Goal: Transaction & Acquisition: Purchase product/service

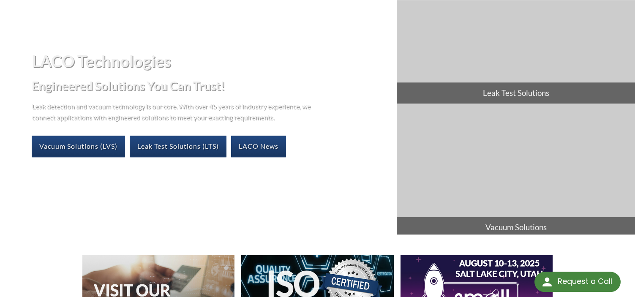
scroll to position [43, 0]
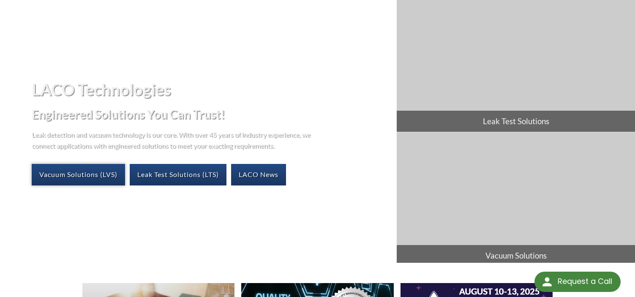
click at [85, 179] on link "Vacuum Solutions (LVS)" at bounding box center [78, 174] width 93 height 21
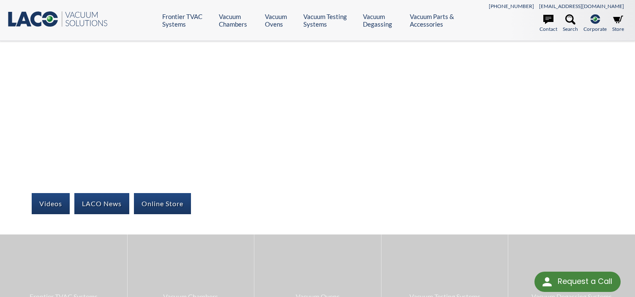
scroll to position [129, 0]
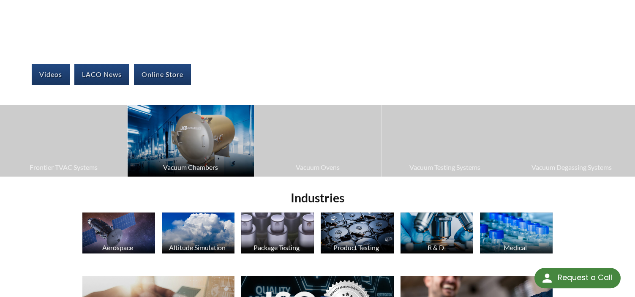
click at [182, 135] on img at bounding box center [191, 140] width 127 height 71
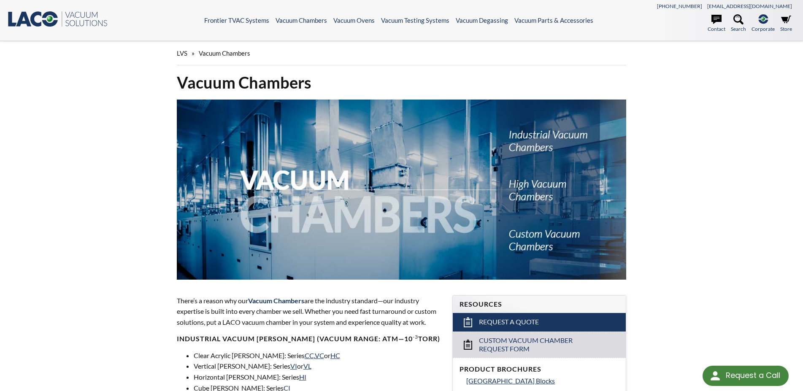
scroll to position [215, 0]
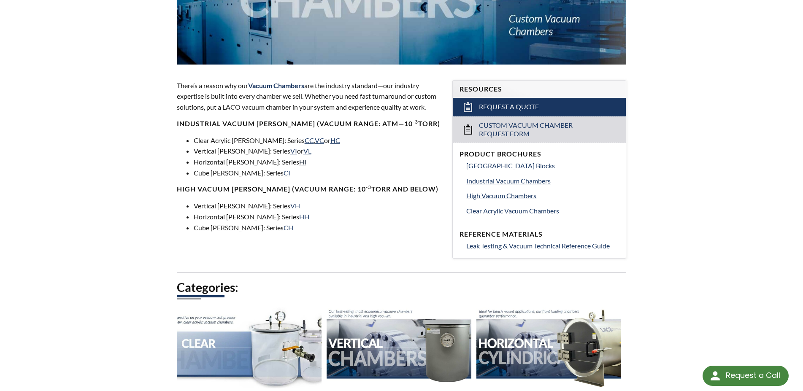
click at [299, 163] on link "HI" at bounding box center [302, 162] width 7 height 8
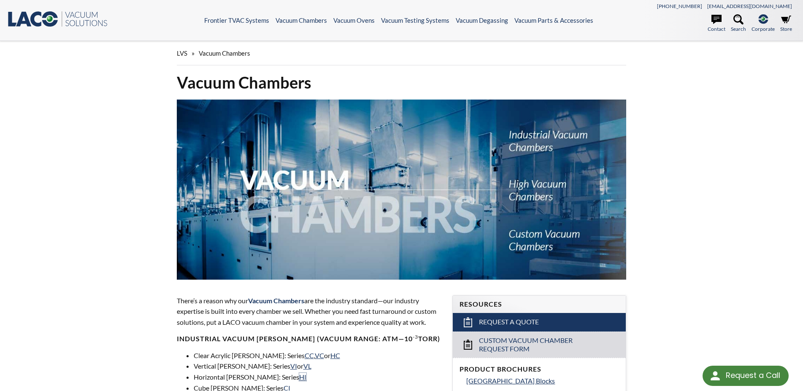
scroll to position [172, 0]
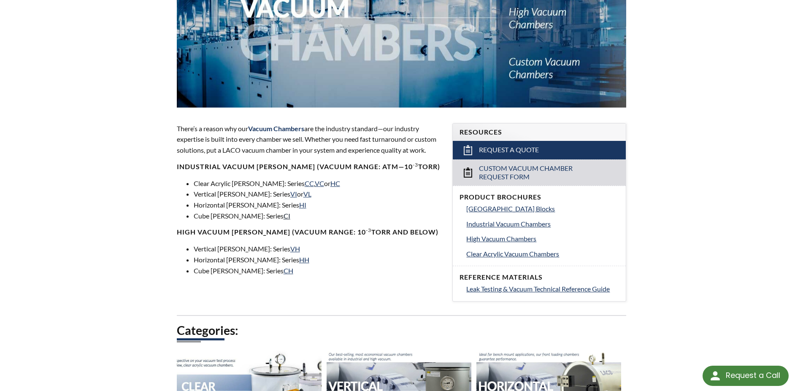
click at [284, 218] on link "CI" at bounding box center [287, 216] width 7 height 8
click at [284, 220] on link "CI" at bounding box center [287, 216] width 7 height 8
click at [305, 185] on link "CC" at bounding box center [309, 183] width 9 height 8
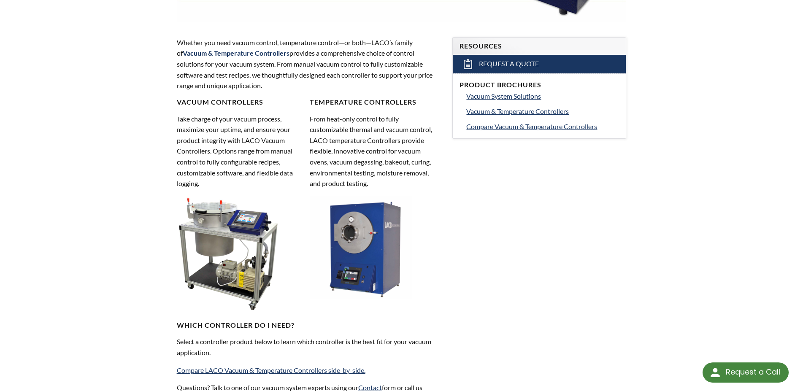
scroll to position [474, 0]
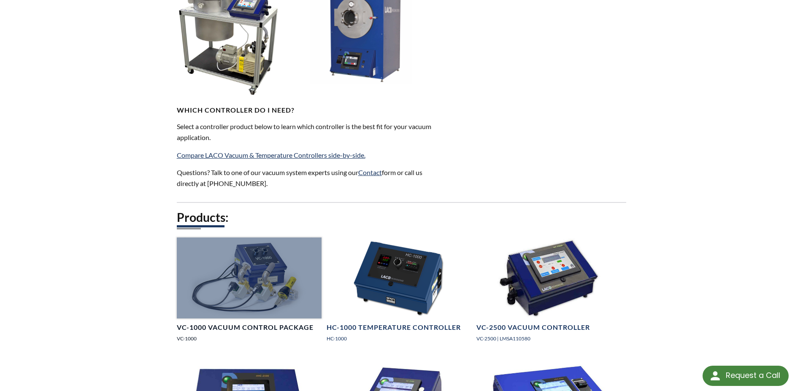
click at [235, 266] on div at bounding box center [249, 278] width 145 height 81
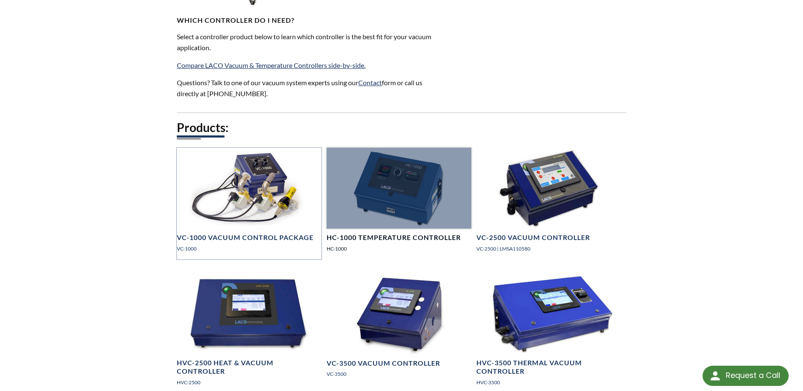
scroll to position [603, 0]
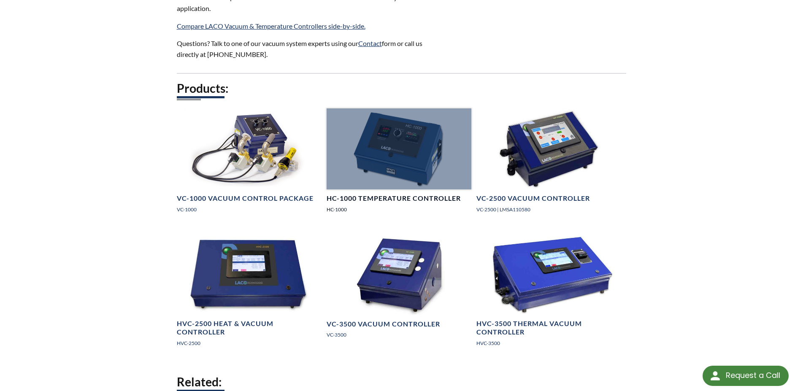
click at [413, 160] on div at bounding box center [399, 149] width 145 height 81
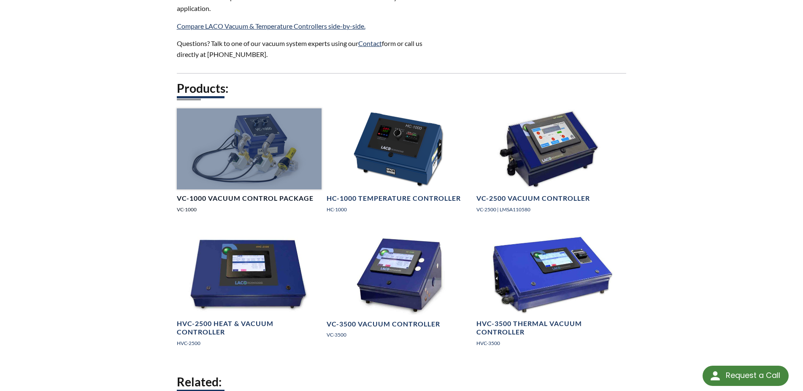
click at [270, 132] on div at bounding box center [249, 149] width 145 height 81
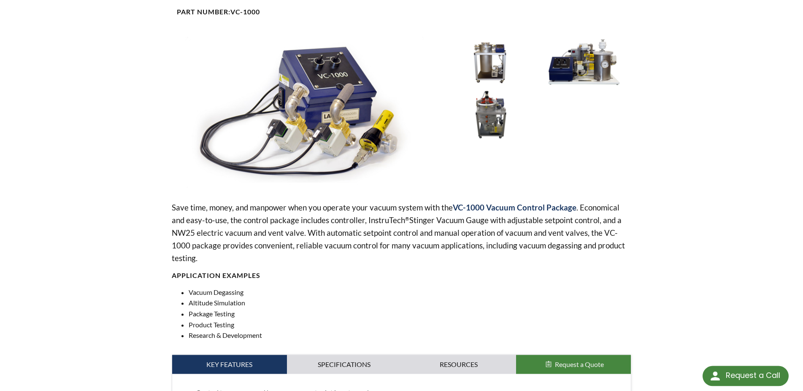
scroll to position [43, 0]
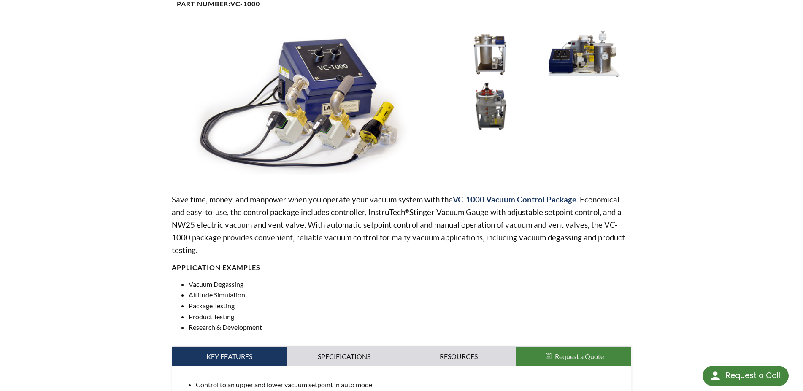
scroll to position [86, 0]
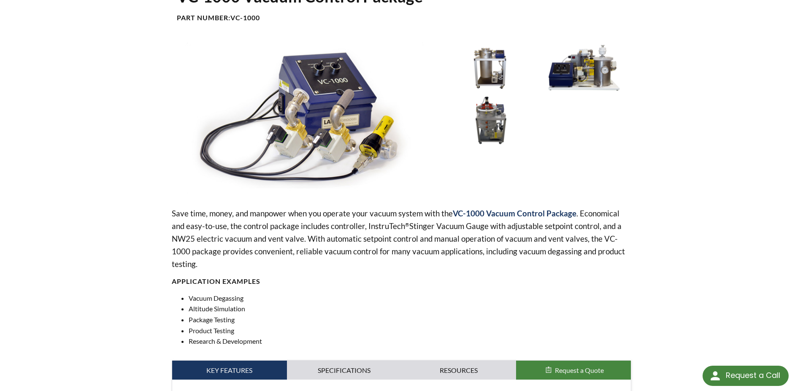
click at [285, 103] on img at bounding box center [306, 118] width 269 height 151
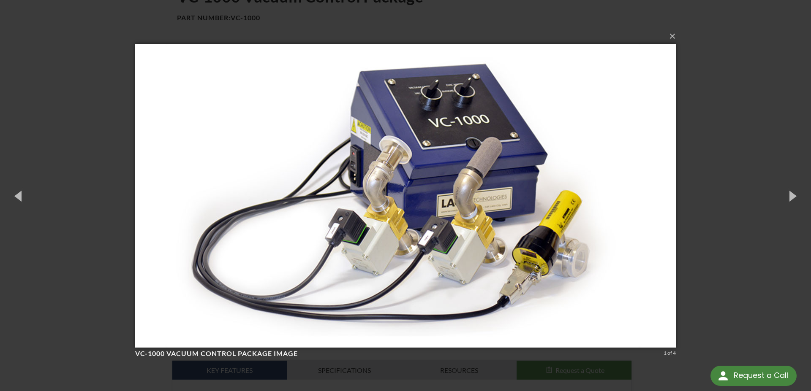
click at [748, 119] on div "× VC-1000 Vacuum Control Package image 1 of 4 Loading..." at bounding box center [405, 195] width 811 height 391
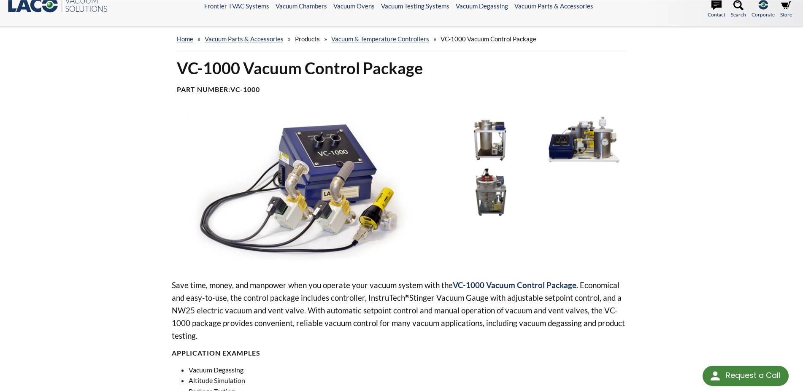
scroll to position [0, 0]
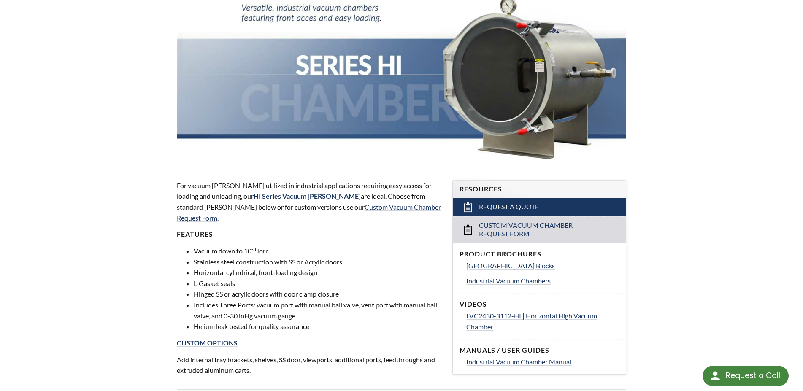
scroll to position [129, 0]
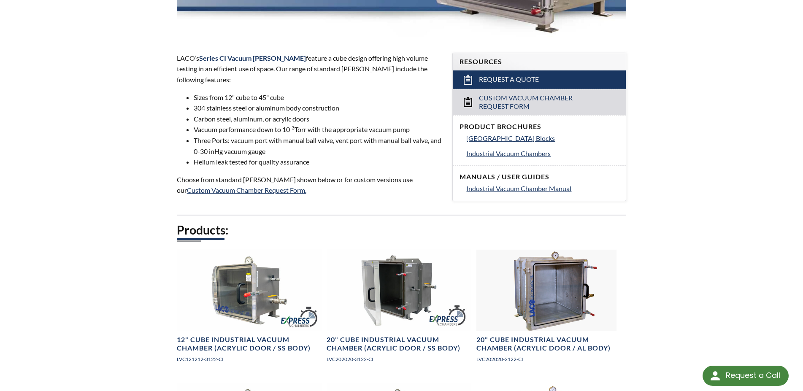
scroll to position [258, 0]
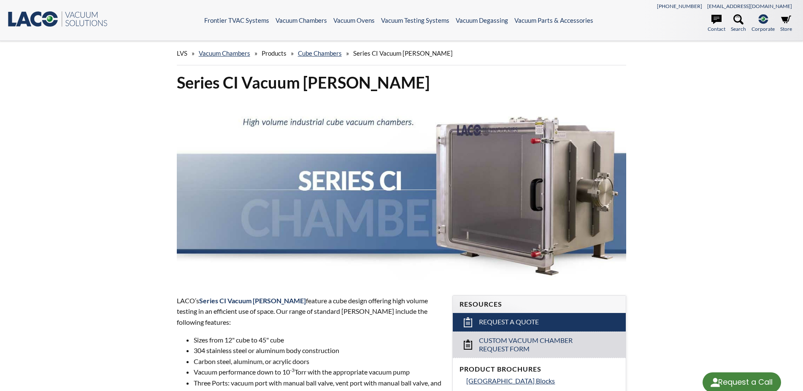
select select "Language Translate Widget"
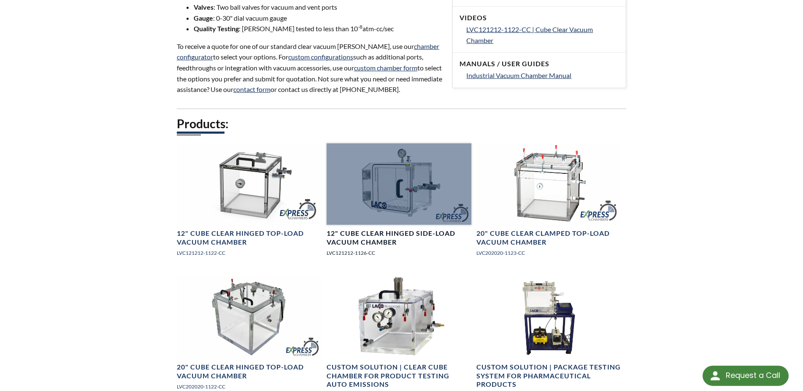
scroll to position [431, 0]
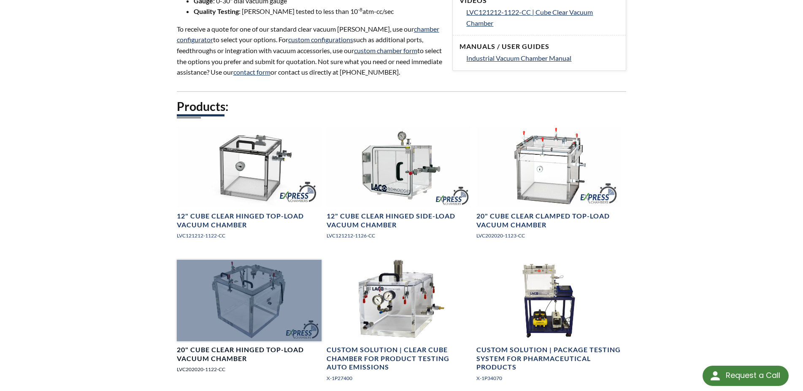
click at [253, 304] on div at bounding box center [249, 300] width 145 height 81
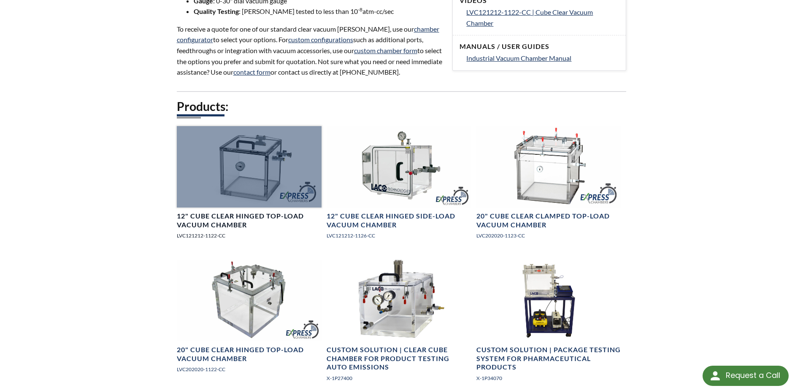
click at [274, 181] on div at bounding box center [249, 166] width 145 height 81
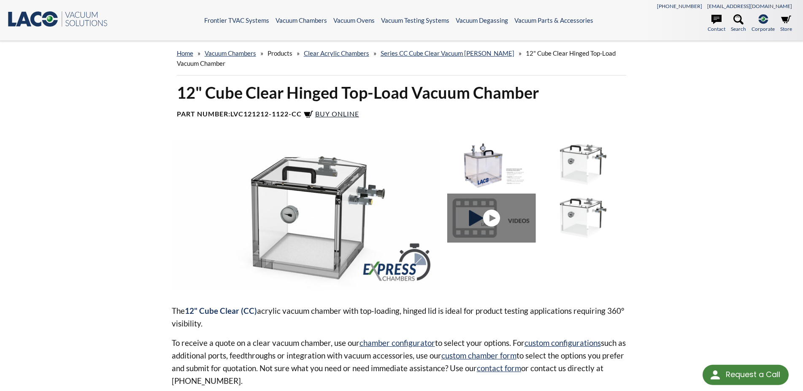
click at [347, 111] on span "Buy Online" at bounding box center [337, 114] width 44 height 8
